Goal: Find specific page/section: Find specific page/section

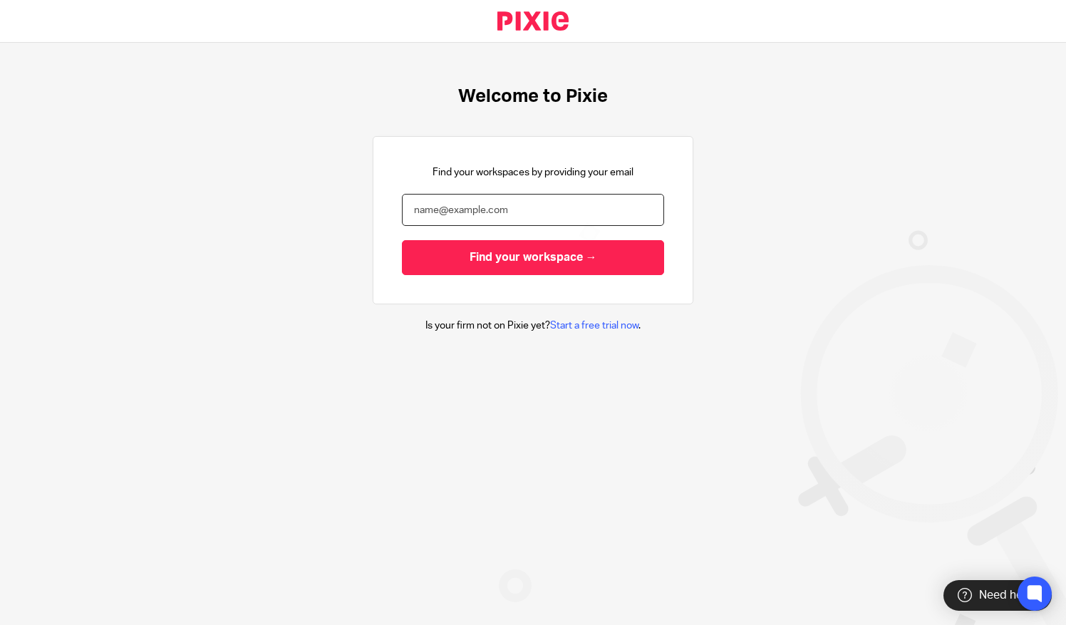
click at [402, 194] on input "email" at bounding box center [533, 210] width 262 height 32
type input "jayne@bicknells.net"
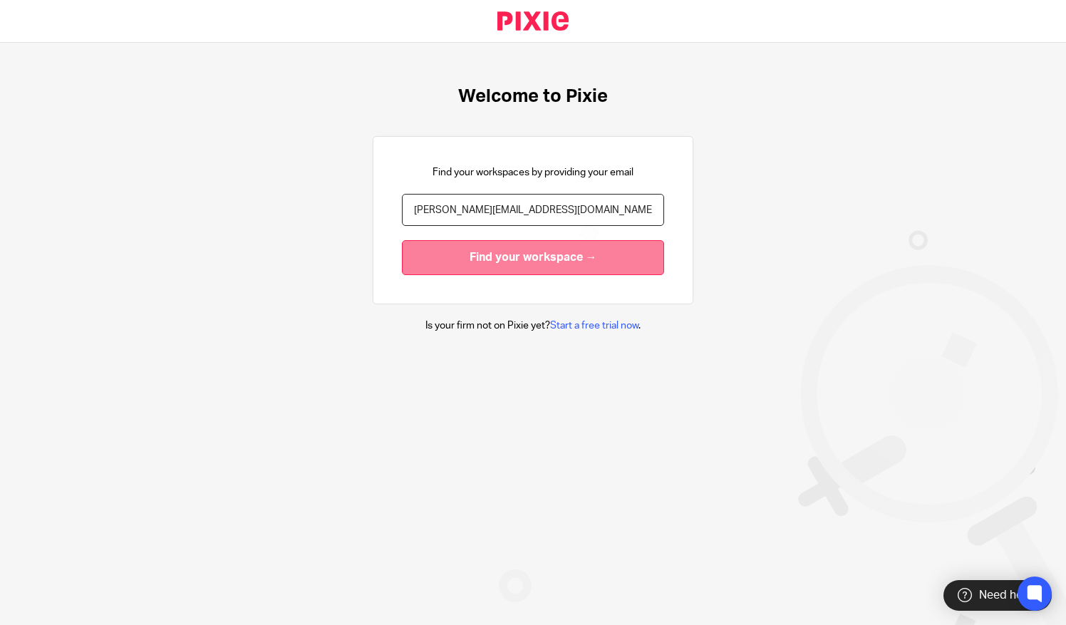
click at [402, 240] on input "Find your workspace →" at bounding box center [533, 257] width 262 height 35
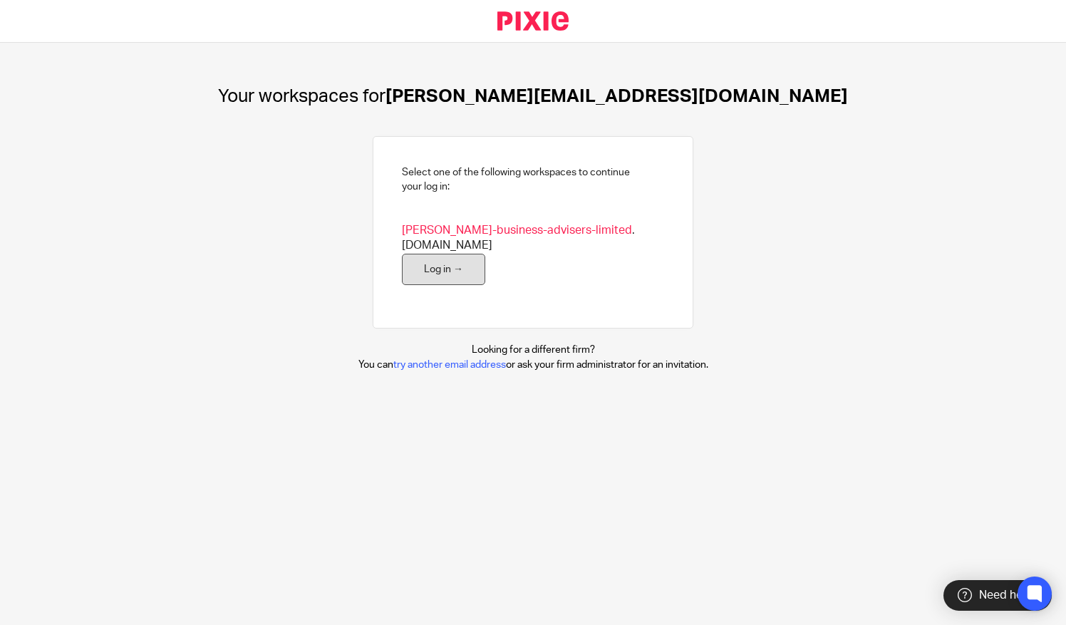
click at [436, 269] on link "Log in →" at bounding box center [443, 270] width 83 height 32
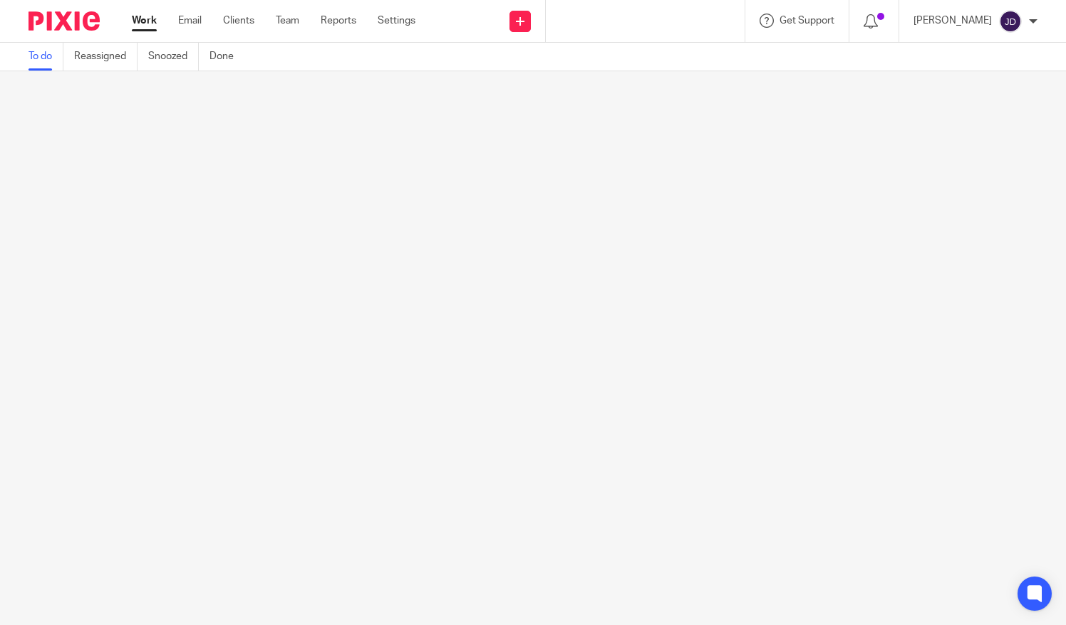
click at [606, 27] on div at bounding box center [646, 21] width 200 height 42
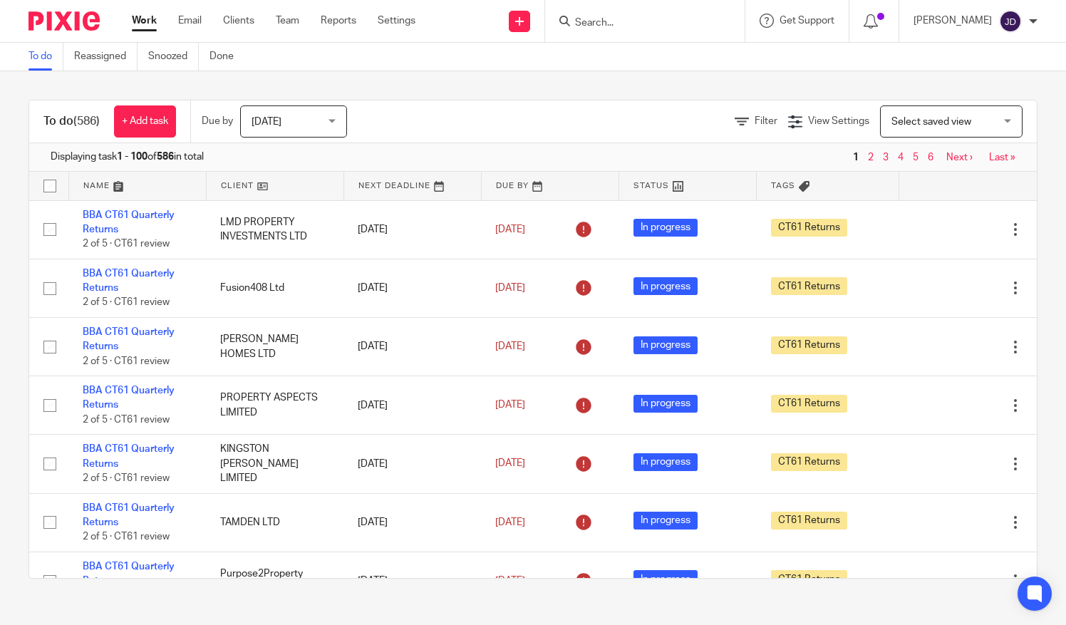
click at [630, 21] on input "Search" at bounding box center [638, 23] width 128 height 13
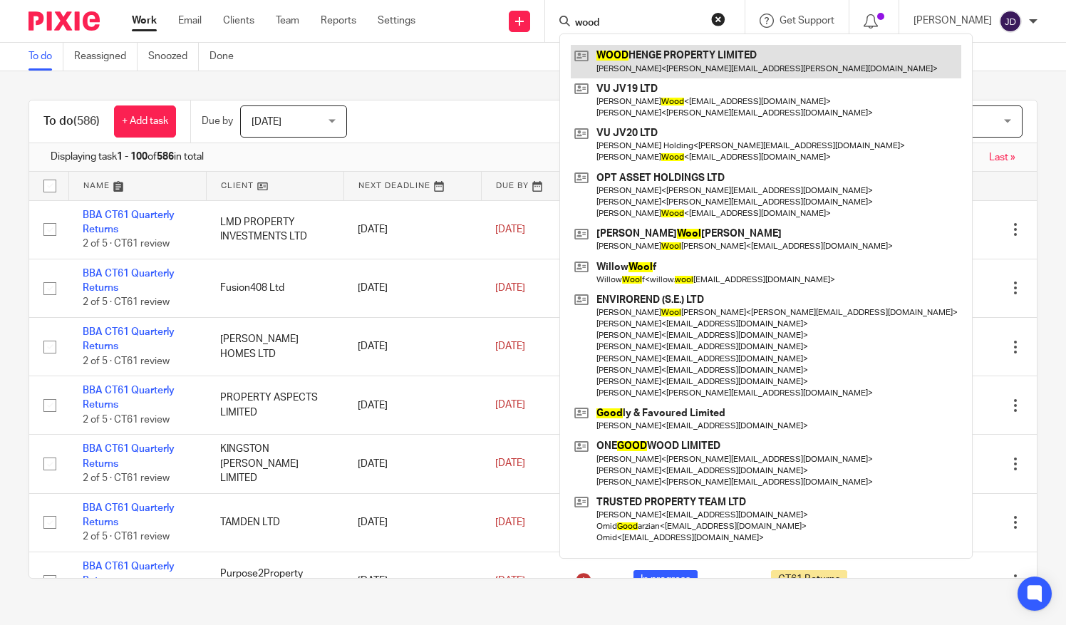
type input "wood"
click at [640, 63] on link at bounding box center [766, 61] width 390 height 33
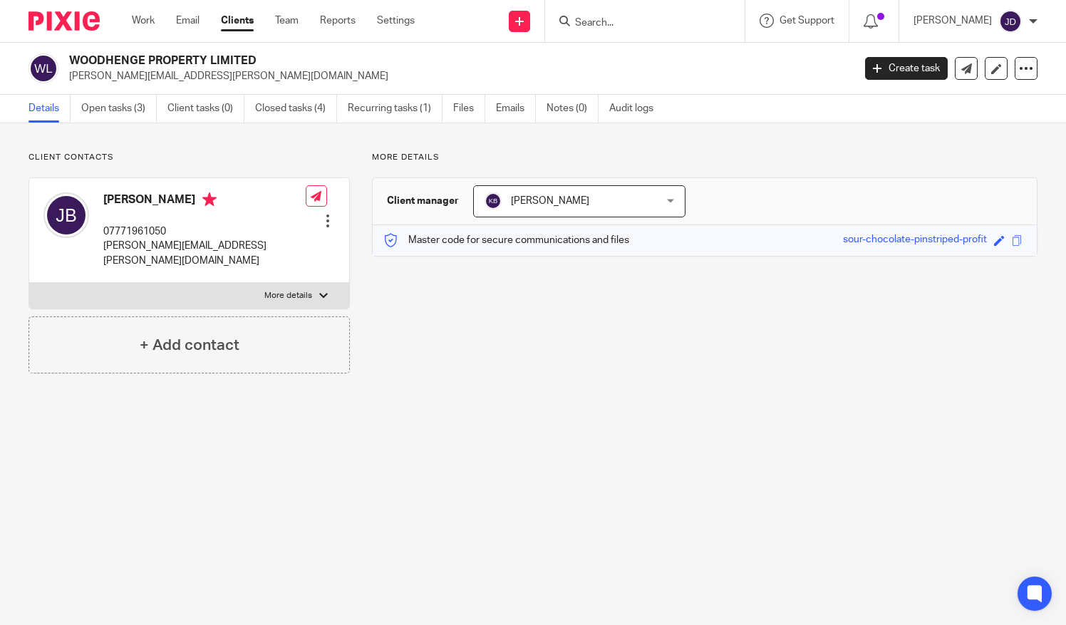
click at [40, 105] on link "Details" at bounding box center [50, 109] width 42 height 28
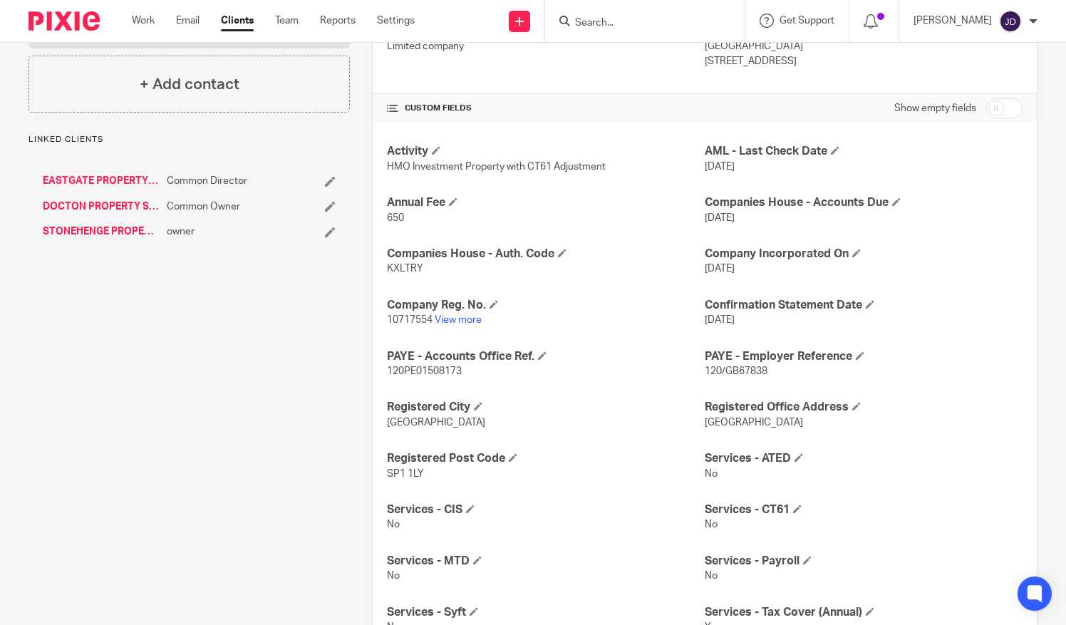
scroll to position [285, 0]
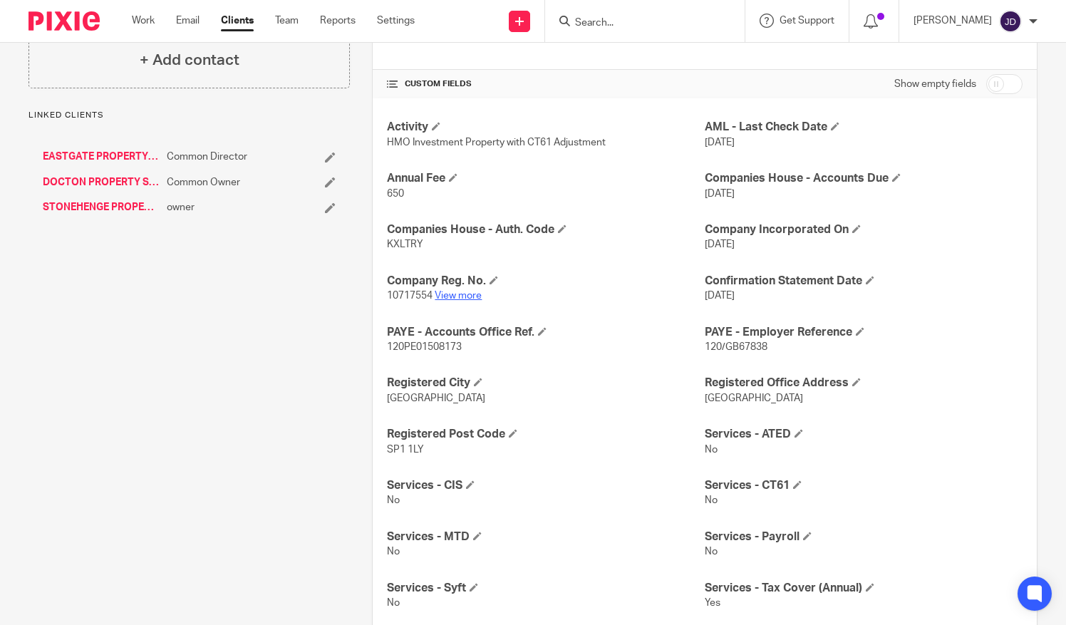
click at [470, 293] on link "View more" at bounding box center [458, 296] width 47 height 10
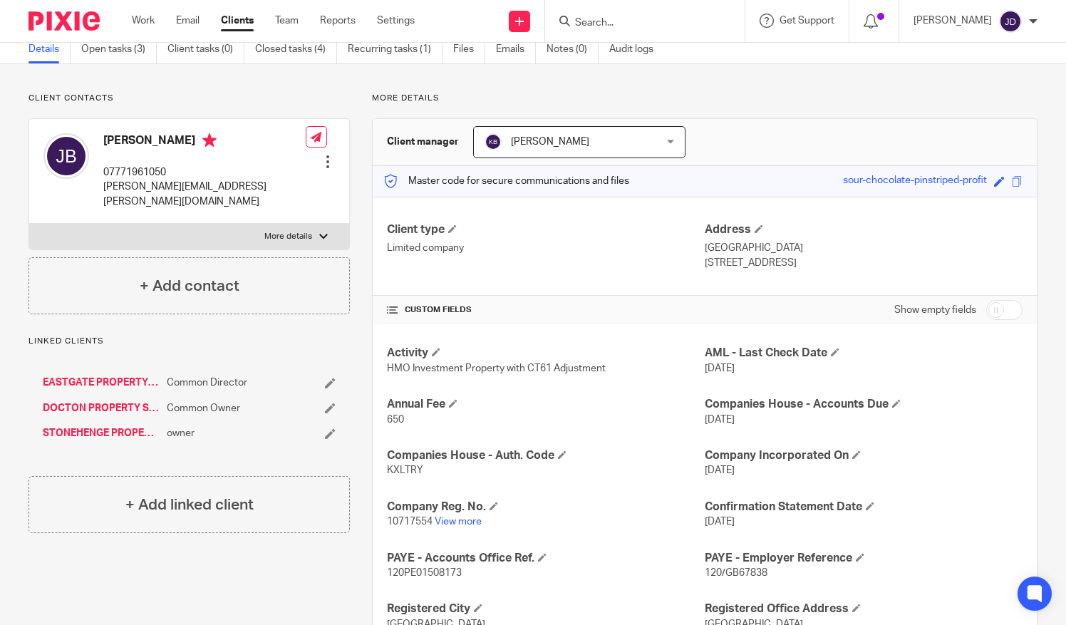
scroll to position [0, 0]
